Goal: Task Accomplishment & Management: Manage account settings

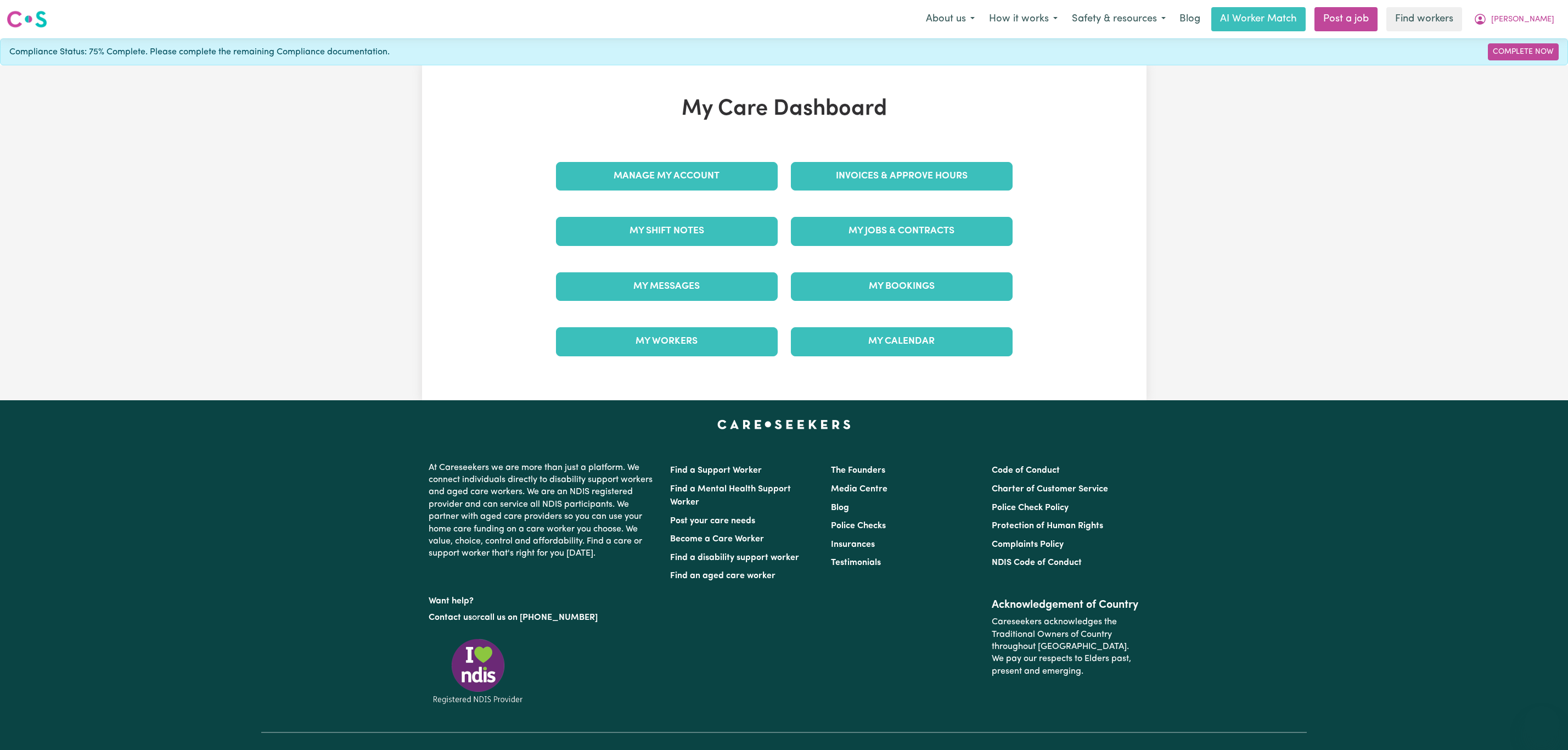
click at [651, 286] on link "My Messages" at bounding box center [666, 286] width 221 height 29
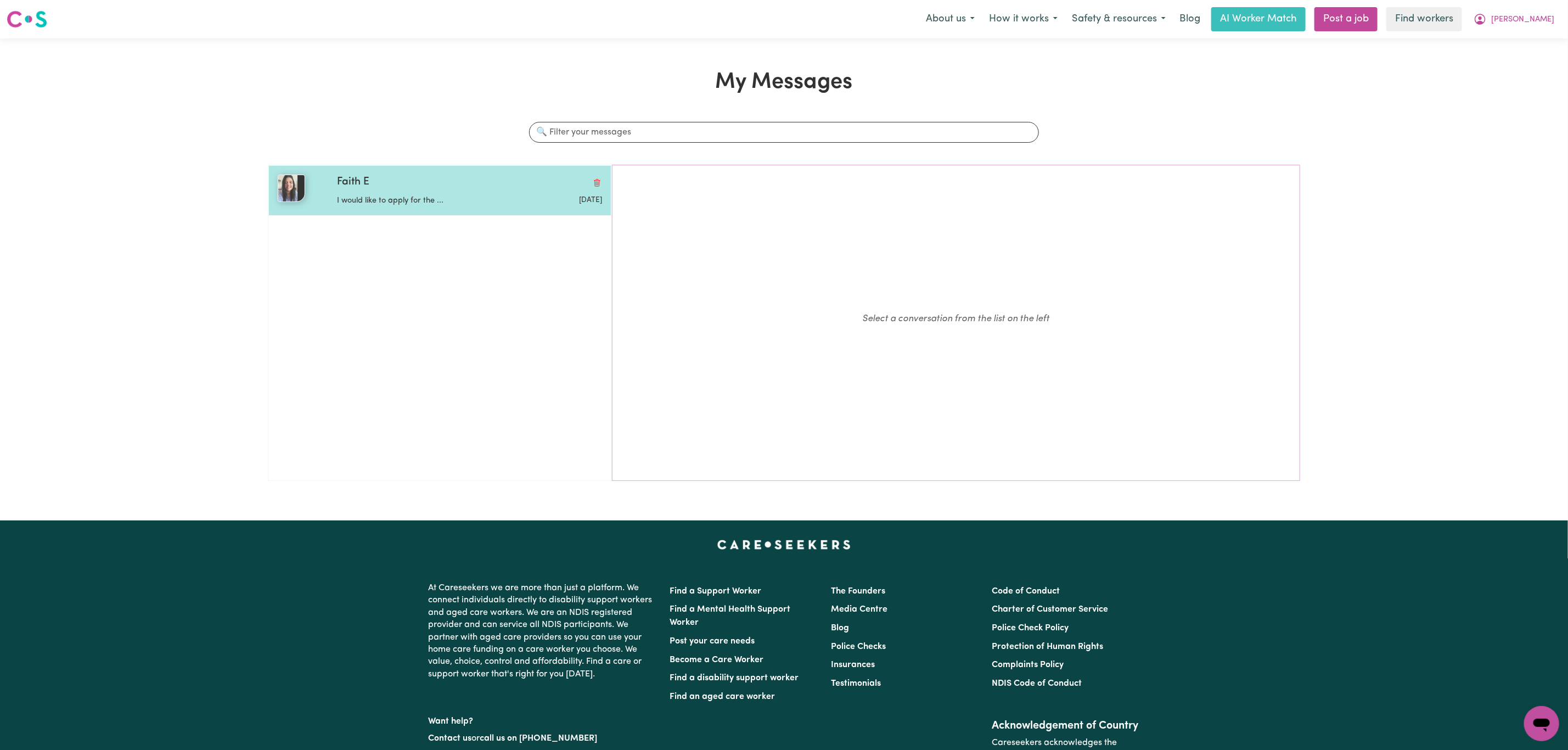
click at [468, 184] on div "Faith E" at bounding box center [469, 182] width 265 height 16
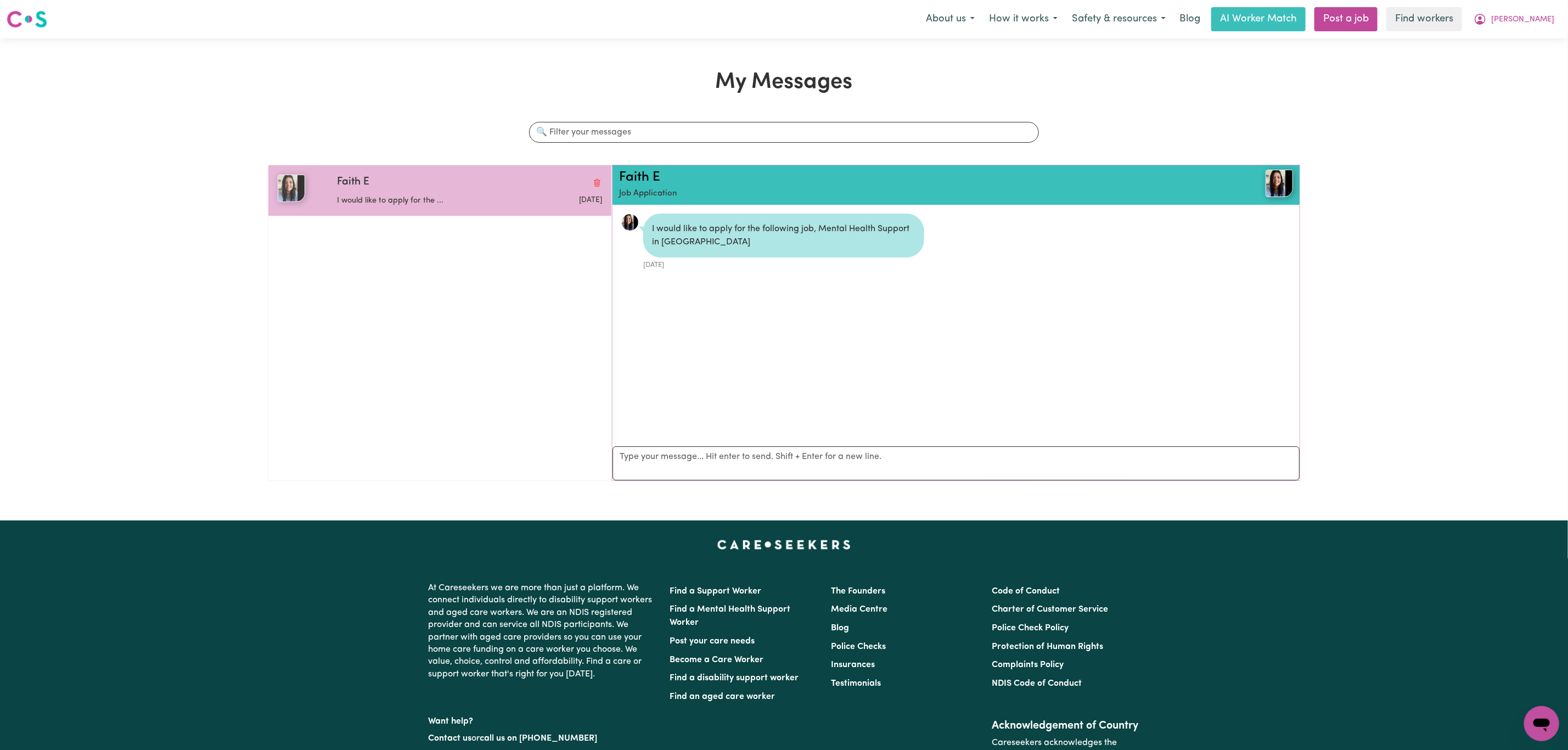
scroll to position [7, 0]
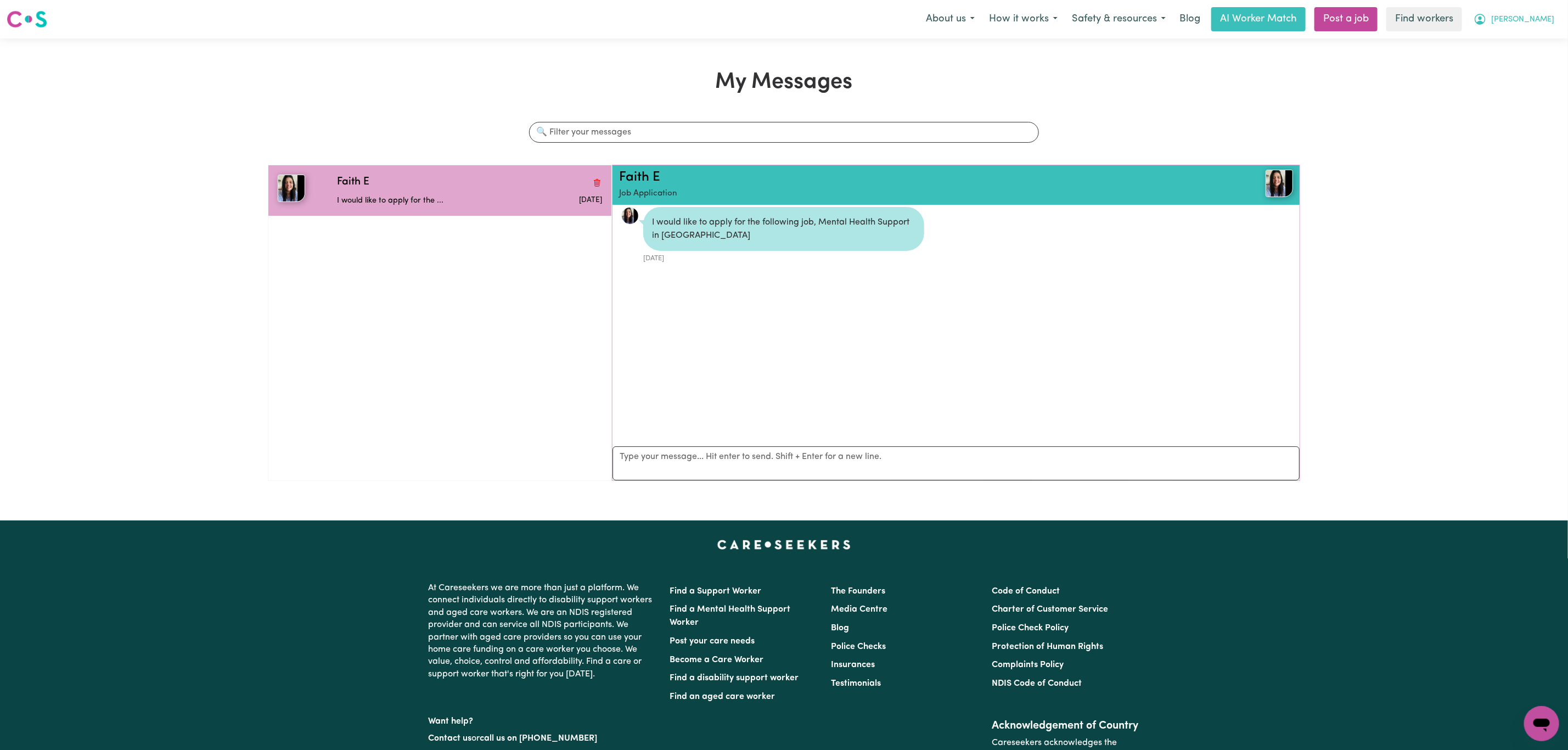
click at [1534, 26] on button "[PERSON_NAME]" at bounding box center [1514, 20] width 95 height 23
click at [1531, 41] on link "My Dashboard" at bounding box center [1517, 43] width 87 height 21
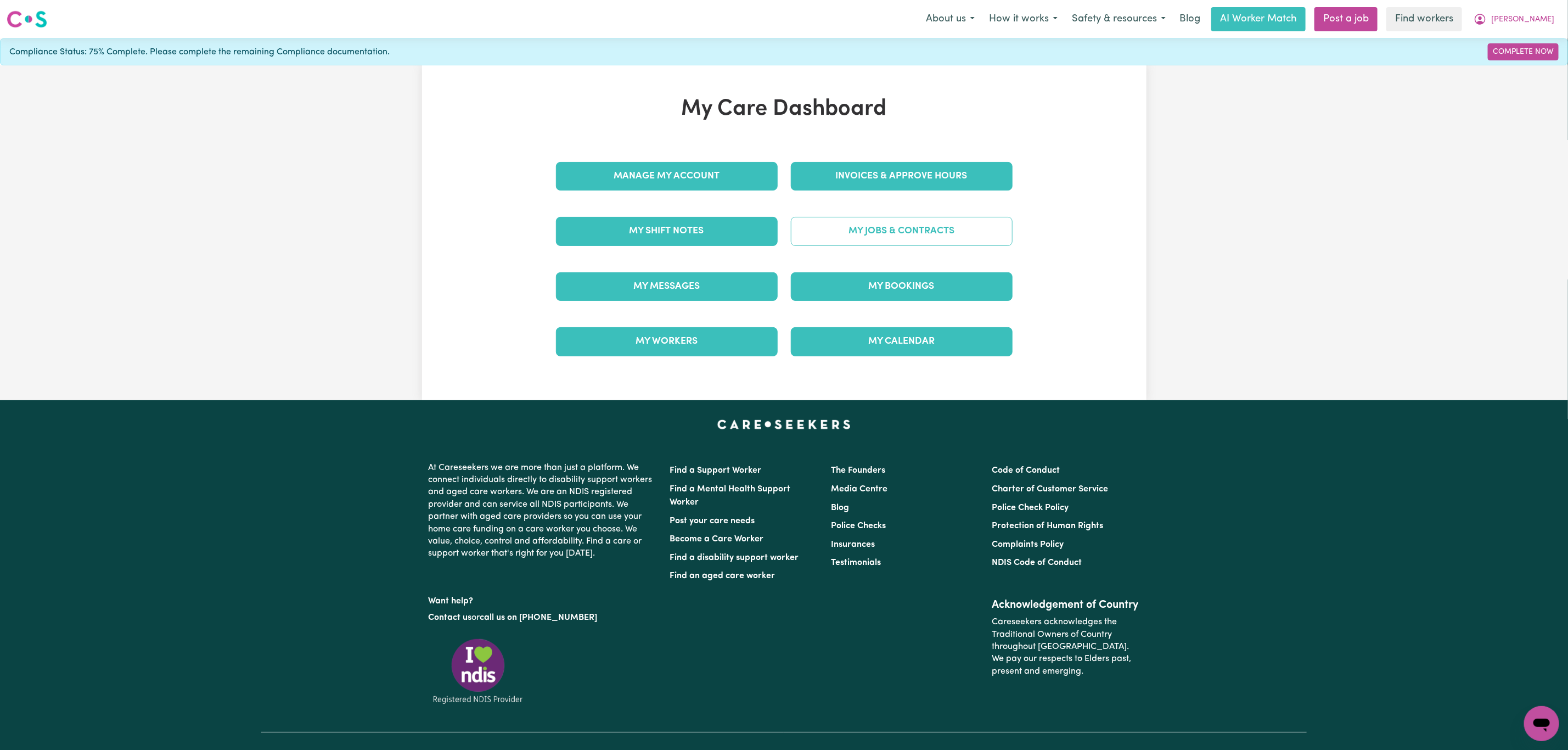
click at [848, 241] on link "My Jobs & Contracts" at bounding box center [901, 231] width 221 height 29
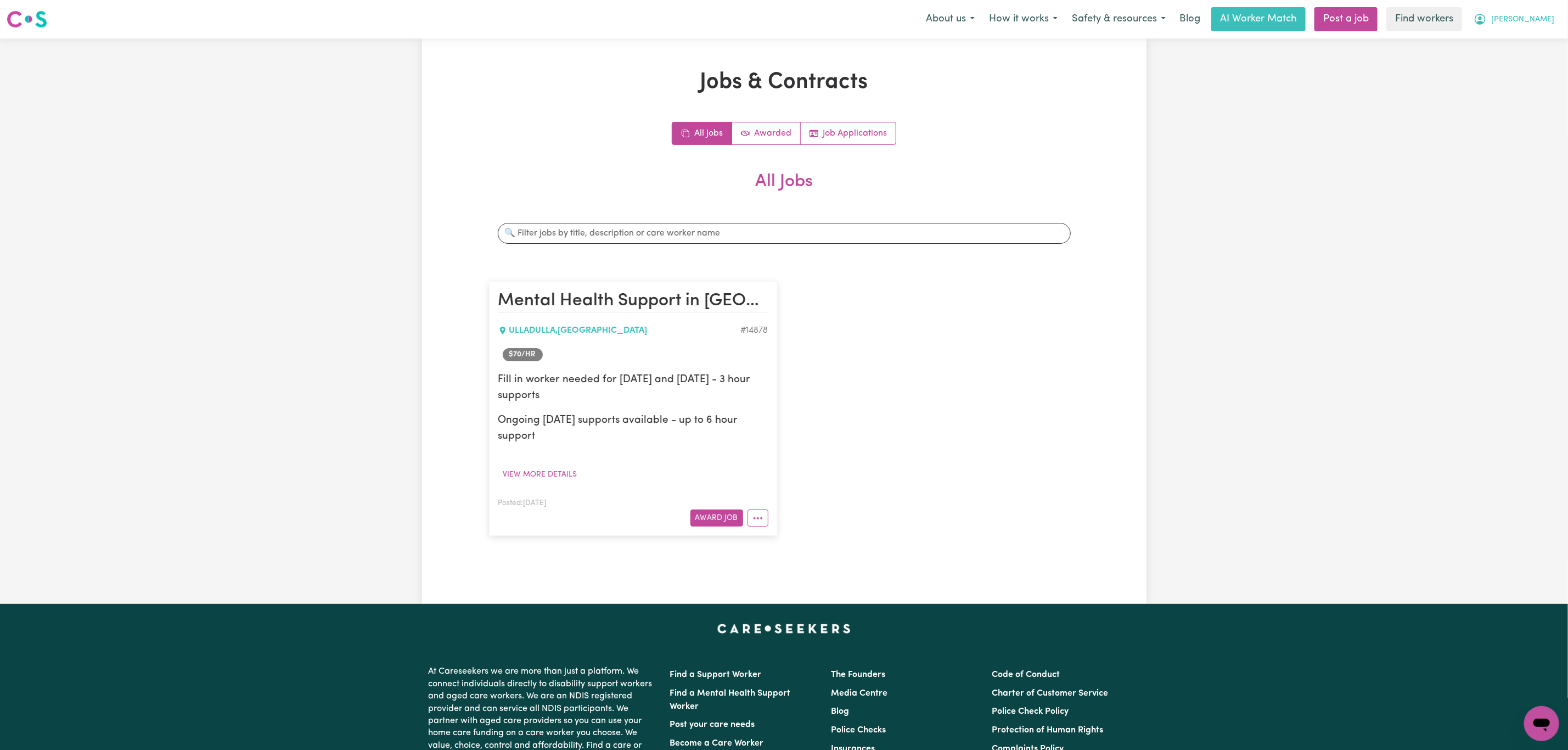
drag, startPoint x: 1530, startPoint y: 9, endPoint x: 1531, endPoint y: 19, distance: 10.0
click at [1530, 8] on button "[PERSON_NAME]" at bounding box center [1514, 20] width 95 height 23
click at [1521, 63] on link "Logout" at bounding box center [1517, 63] width 87 height 21
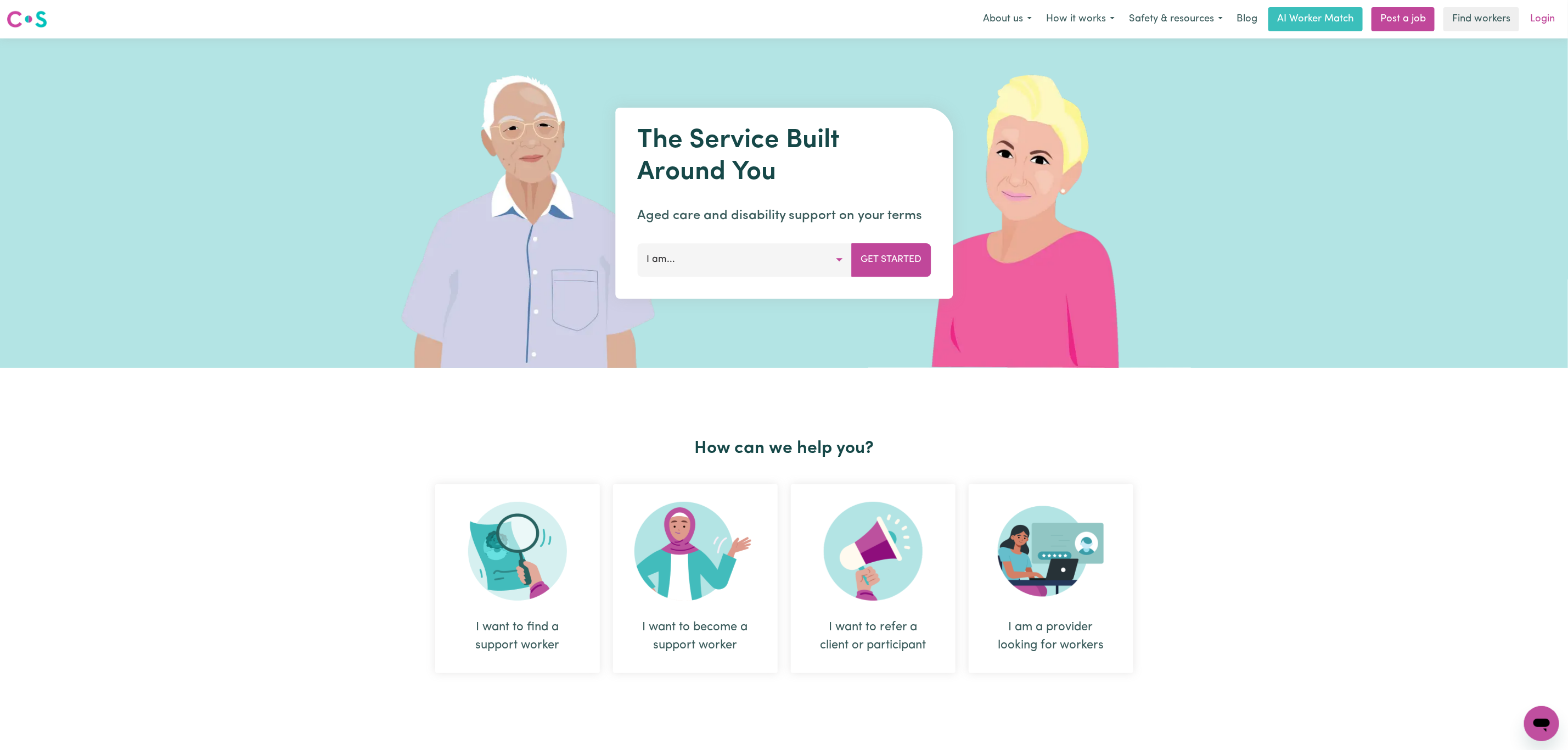
click at [1545, 24] on link "Login" at bounding box center [1542, 20] width 38 height 24
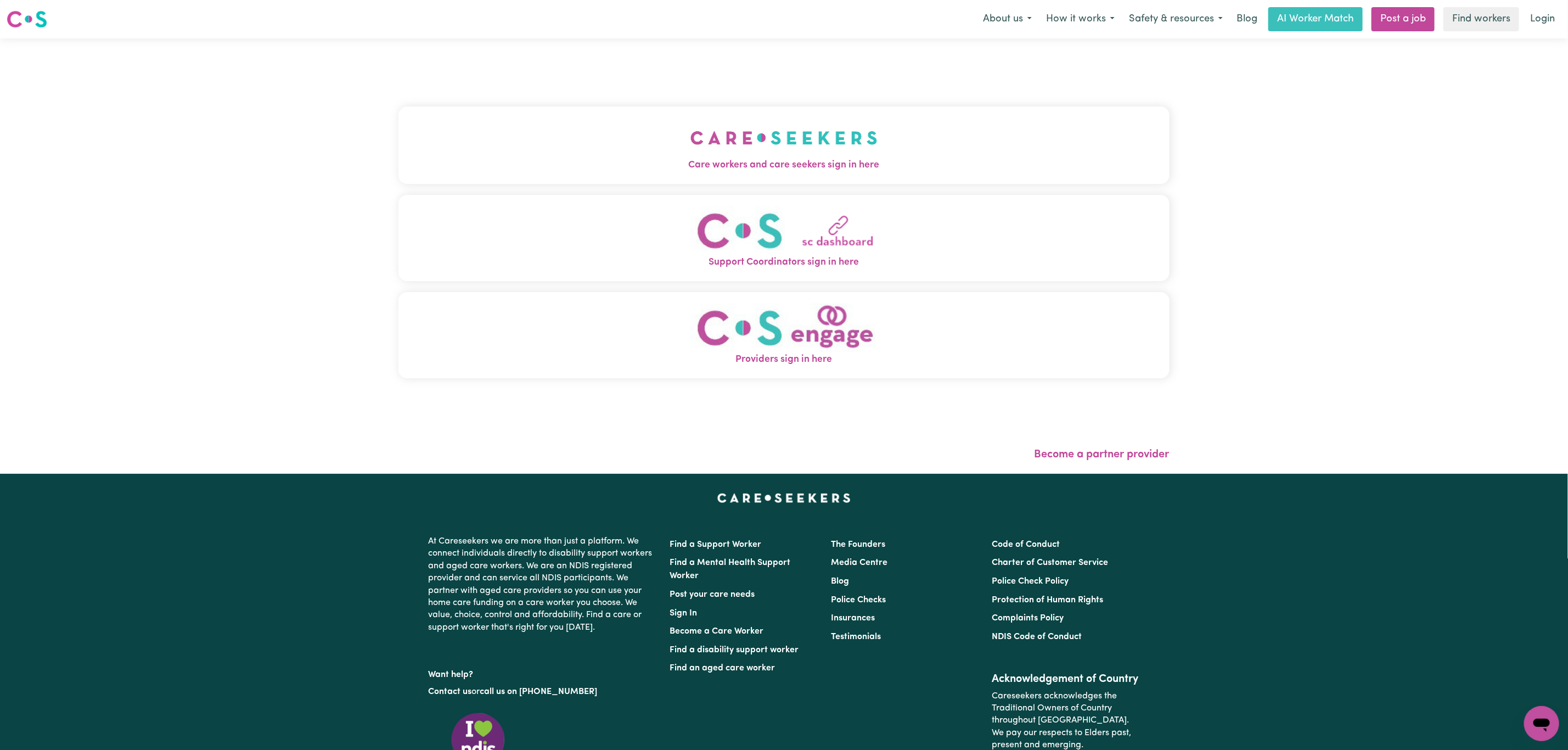
click at [307, 129] on div "Care workers and care seekers sign in here Support Coordinators sign in here Pr…" at bounding box center [784, 256] width 1568 height 435
click at [585, 143] on button "Care workers and care seekers sign in here" at bounding box center [784, 145] width 771 height 77
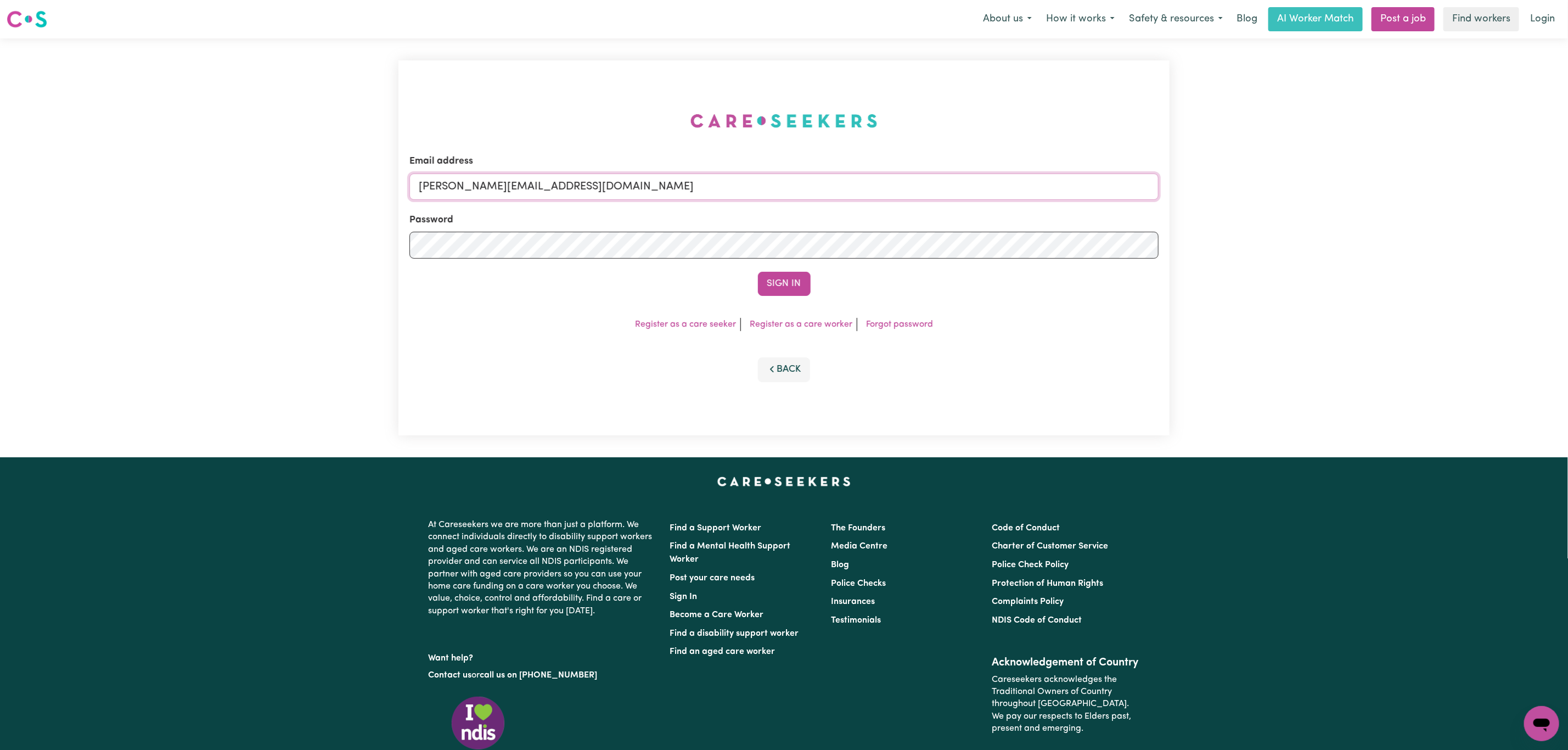
drag, startPoint x: 459, startPoint y: 192, endPoint x: 465, endPoint y: 191, distance: 6.1
click at [459, 192] on input "[PERSON_NAME][EMAIL_ADDRESS][DOMAIN_NAME]" at bounding box center [784, 186] width 749 height 26
drag, startPoint x: 479, startPoint y: 189, endPoint x: 774, endPoint y: 193, distance: 295.0
click at [774, 193] on input "[EMAIL_ADDRESS][PERSON_NAME][DOMAIN_NAME]" at bounding box center [784, 186] width 749 height 26
type input "superuser~[EMAIL_ADDRESS][DOMAIN_NAME]"
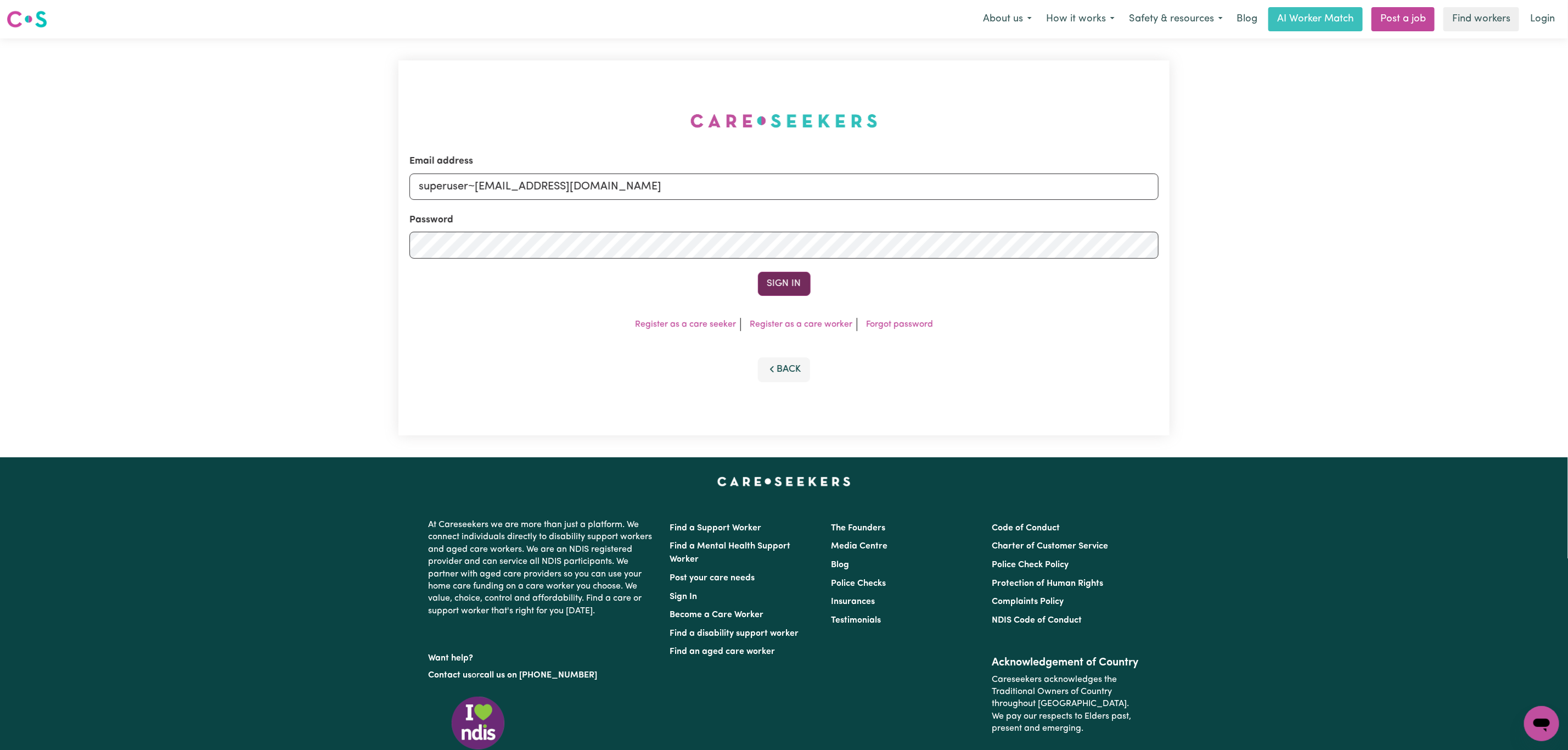
click at [780, 287] on button "Sign In" at bounding box center [784, 284] width 52 height 24
